Goal: Transaction & Acquisition: Purchase product/service

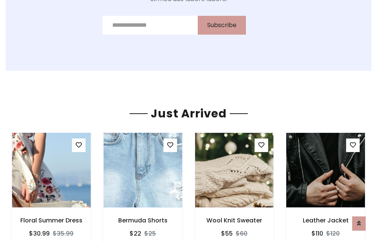
scroll to position [787, 0]
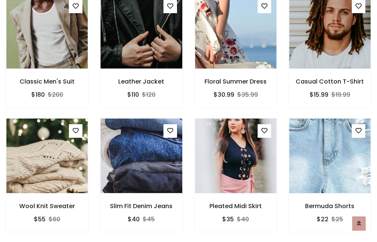
click at [189, 121] on div "Pleated Midi Skirt $35 $40" at bounding box center [236, 180] width 94 height 125
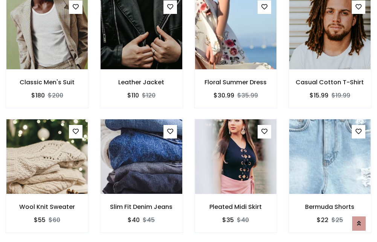
click at [189, 121] on div "Pleated Midi Skirt $35 $40" at bounding box center [236, 181] width 94 height 125
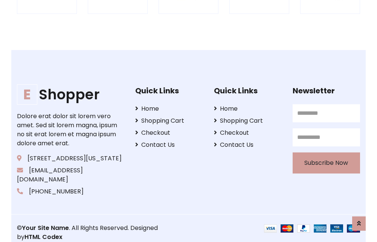
scroll to position [1433, 0]
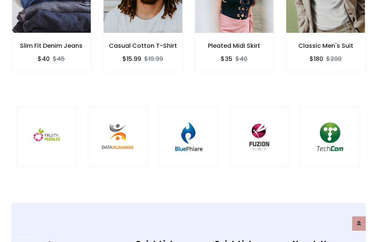
click at [188, 121] on img at bounding box center [188, 136] width 41 height 41
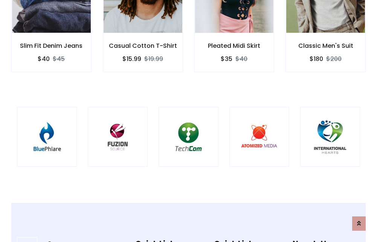
click at [188, 121] on img at bounding box center [188, 136] width 41 height 41
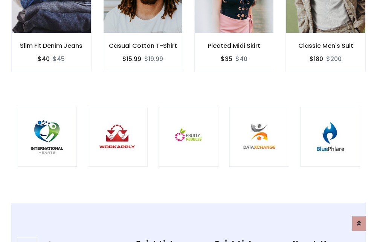
click at [188, 121] on img at bounding box center [188, 136] width 41 height 41
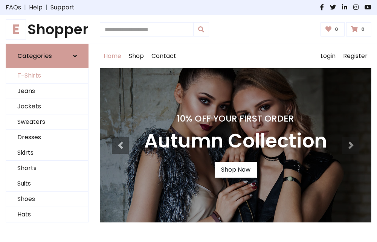
click at [47, 76] on link "T-Shirts" at bounding box center [47, 75] width 82 height 15
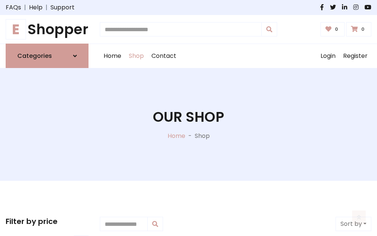
scroll to position [302, 0]
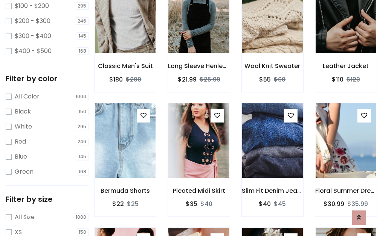
scroll to position [38, 0]
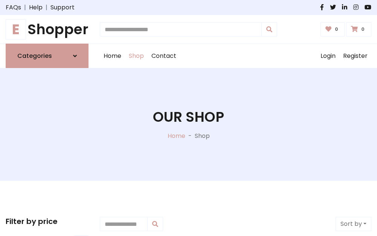
click at [47, 29] on h1 "E Shopper" at bounding box center [47, 29] width 83 height 17
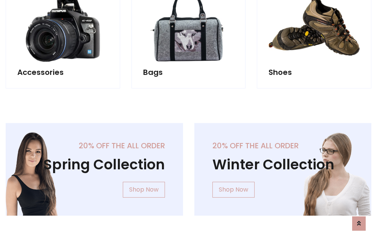
scroll to position [731, 0]
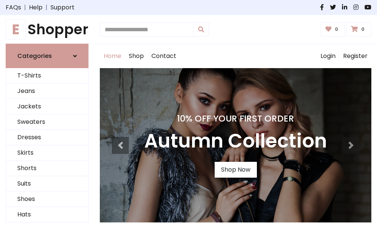
scroll to position [247, 0]
